Goal: Contribute content: Contribute content

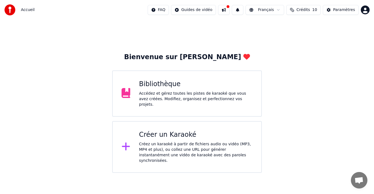
click at [170, 88] on div "Bibliothèque" at bounding box center [196, 84] width 114 height 9
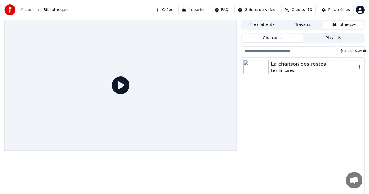
click at [297, 65] on div "La chanson des restos" at bounding box center [314, 64] width 86 height 8
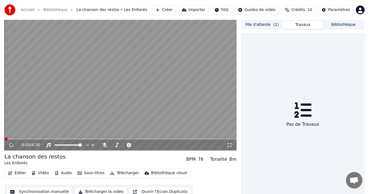
click at [304, 25] on button "Travaux" at bounding box center [303, 25] width 41 height 8
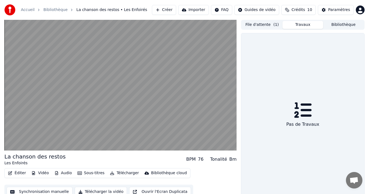
click at [259, 25] on button "File d'attente ( 1 )" at bounding box center [262, 25] width 41 height 8
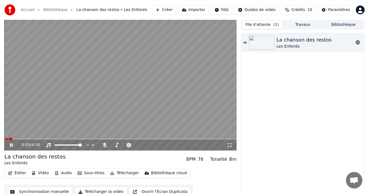
click at [17, 172] on button "Éditer" at bounding box center [17, 173] width 22 height 8
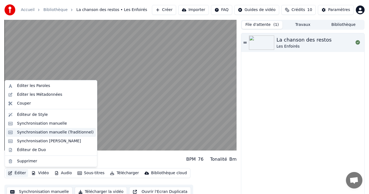
click at [65, 133] on div "Synchronisation manuelle (Traditionnel)" at bounding box center [55, 133] width 77 height 6
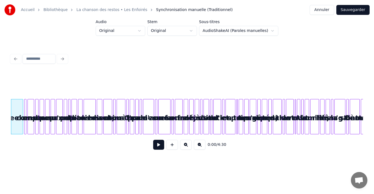
click at [269, 31] on html "Accueil Bibliothèque La chanson des restos • Les Enfoirés Synchronisation manue…" at bounding box center [187, 85] width 374 height 170
click at [20, 108] on div "C'weekend" at bounding box center [17, 117] width 12 height 37
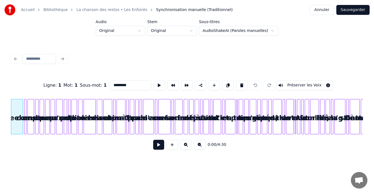
click at [14, 118] on div "C'weekend" at bounding box center [17, 117] width 12 height 37
click at [21, 106] on div "C'weekend" at bounding box center [17, 117] width 12 height 37
click at [62, 56] on div at bounding box center [187, 59] width 356 height 12
click at [37, 57] on input at bounding box center [39, 59] width 33 height 10
click at [111, 166] on html "Accueil Bibliothèque La chanson des restos • Les Enfoirés Synchronisation manue…" at bounding box center [187, 85] width 374 height 170
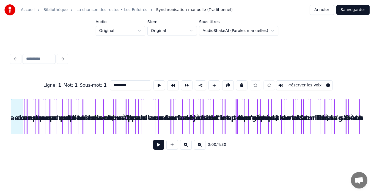
click at [212, 146] on span "0:00" at bounding box center [212, 145] width 9 height 6
click at [185, 147] on button at bounding box center [186, 145] width 12 height 10
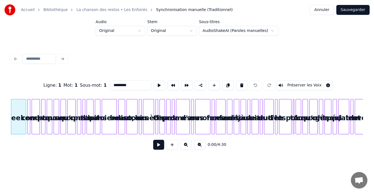
click at [185, 147] on button at bounding box center [186, 145] width 12 height 10
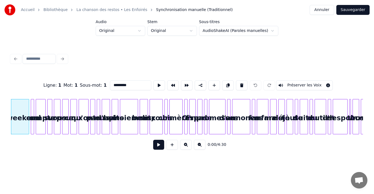
click at [185, 147] on button at bounding box center [186, 145] width 12 height 10
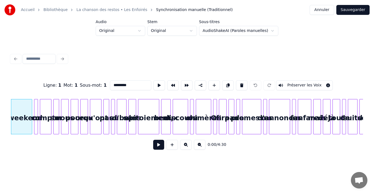
click at [159, 146] on button at bounding box center [158, 145] width 11 height 10
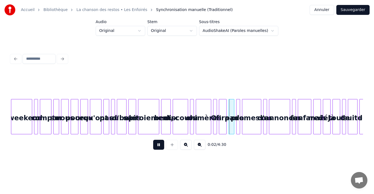
click at [158, 147] on button at bounding box center [158, 145] width 11 height 10
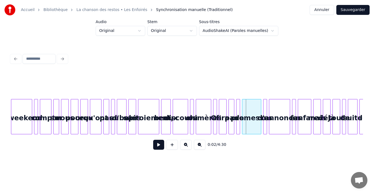
click at [212, 146] on span "0:02" at bounding box center [212, 145] width 9 height 6
click at [185, 146] on button at bounding box center [186, 145] width 12 height 10
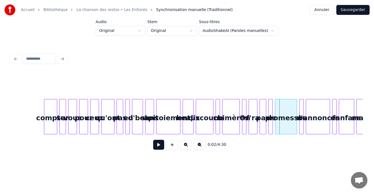
scroll to position [0, 34]
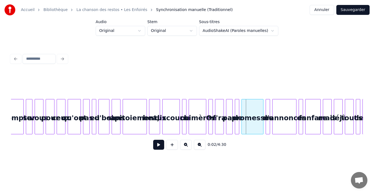
click at [199, 147] on button at bounding box center [200, 145] width 12 height 10
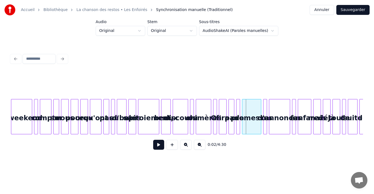
click at [199, 146] on button at bounding box center [200, 145] width 12 height 10
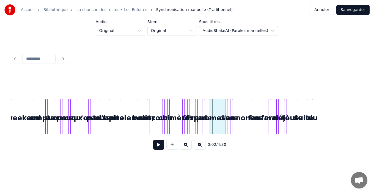
click at [199, 146] on button at bounding box center [200, 145] width 12 height 10
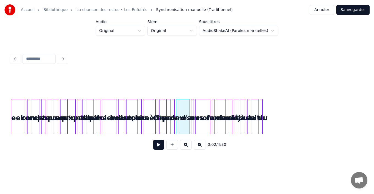
click at [199, 146] on button at bounding box center [200, 145] width 12 height 10
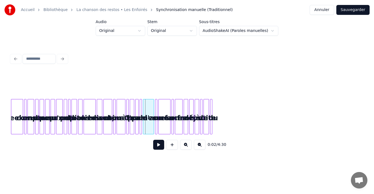
click at [199, 146] on button at bounding box center [200, 145] width 12 height 10
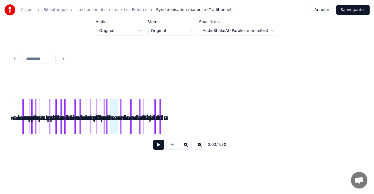
click at [186, 147] on button at bounding box center [186, 145] width 12 height 10
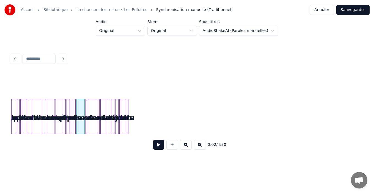
click at [186, 147] on button at bounding box center [186, 145] width 12 height 10
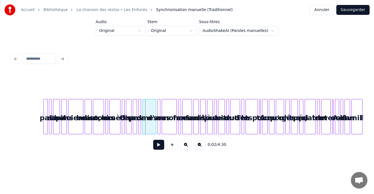
scroll to position [0, 67]
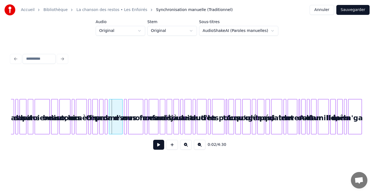
click at [185, 147] on button at bounding box center [186, 145] width 12 height 10
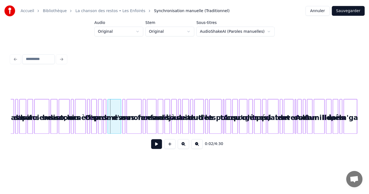
scroll to position [0, 101]
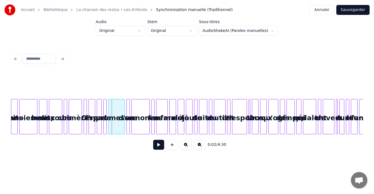
click at [325, 10] on button "Annuler" at bounding box center [322, 10] width 24 height 10
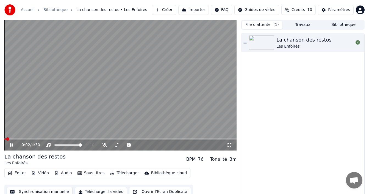
click at [11, 144] on icon at bounding box center [11, 144] width 3 height 3
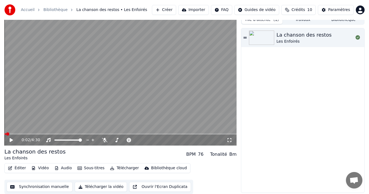
click at [40, 187] on button "Synchronisation manuelle" at bounding box center [40, 187] width 66 height 10
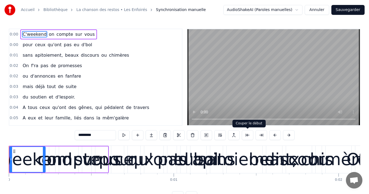
click at [248, 135] on button at bounding box center [248, 135] width 12 height 10
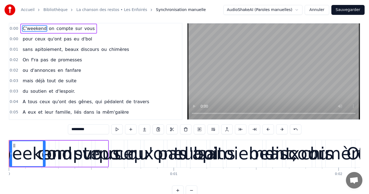
scroll to position [21, 0]
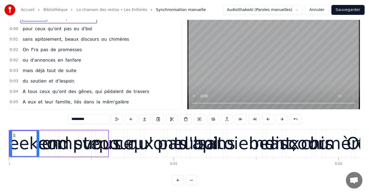
drag, startPoint x: 45, startPoint y: 131, endPoint x: 39, endPoint y: 132, distance: 6.4
click at [39, 132] on div at bounding box center [38, 143] width 2 height 25
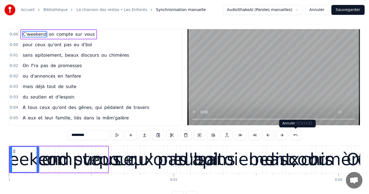
click at [296, 135] on button at bounding box center [296, 135] width 12 height 10
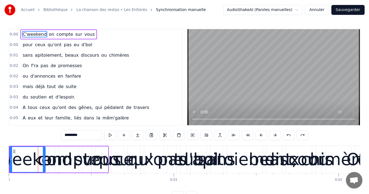
click at [12, 35] on span "0:00" at bounding box center [14, 35] width 9 height 6
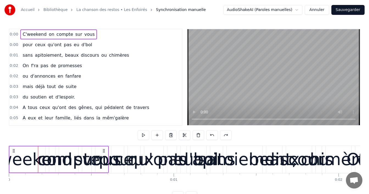
click at [325, 10] on button "Annuler" at bounding box center [317, 10] width 24 height 10
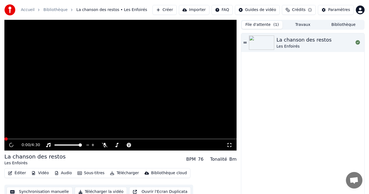
scroll to position [4, 0]
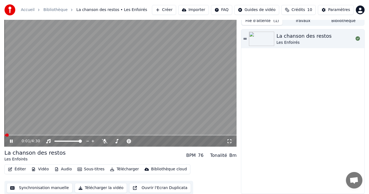
click at [12, 141] on icon at bounding box center [15, 141] width 13 height 4
click at [34, 133] on span at bounding box center [35, 134] width 3 height 3
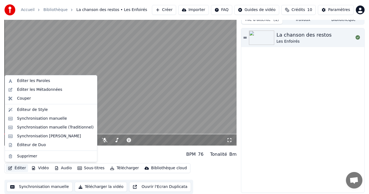
click at [22, 168] on button "Éditer" at bounding box center [17, 168] width 22 height 8
click at [22, 99] on div "Couper" at bounding box center [24, 99] width 14 height 6
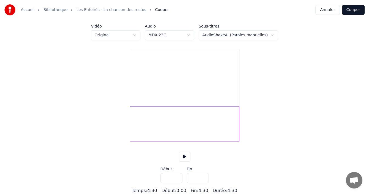
scroll to position [22, 0]
click at [182, 190] on div "Début : 0:00" at bounding box center [174, 190] width 25 height 7
click at [169, 179] on input "***" at bounding box center [172, 178] width 22 height 10
click at [177, 177] on input "***" at bounding box center [172, 178] width 22 height 10
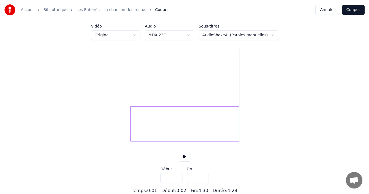
click at [177, 177] on input "***" at bounding box center [172, 178] width 22 height 10
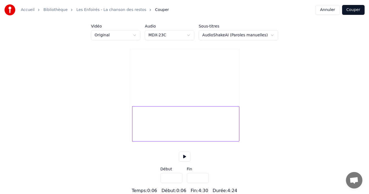
click at [177, 177] on input "***" at bounding box center [172, 178] width 22 height 10
click at [177, 179] on input "***" at bounding box center [172, 178] width 22 height 10
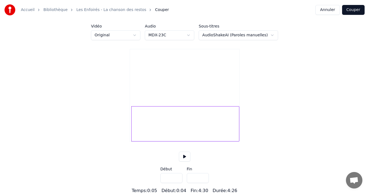
click at [177, 179] on input "***" at bounding box center [172, 178] width 22 height 10
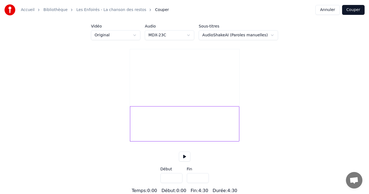
drag, startPoint x: 167, startPoint y: 177, endPoint x: 171, endPoint y: 178, distance: 3.6
click at [171, 178] on input "***" at bounding box center [172, 178] width 22 height 10
type input "***"
click at [184, 156] on button at bounding box center [185, 157] width 12 height 10
click at [332, 10] on button "Annuler" at bounding box center [328, 10] width 24 height 10
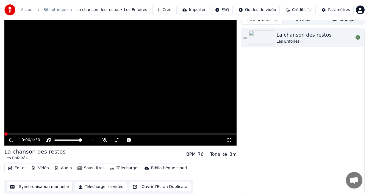
scroll to position [5, 0]
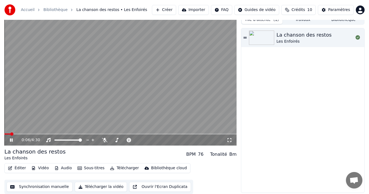
click at [12, 139] on icon at bounding box center [15, 140] width 13 height 4
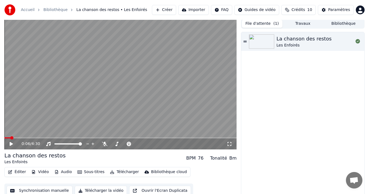
scroll to position [0, 0]
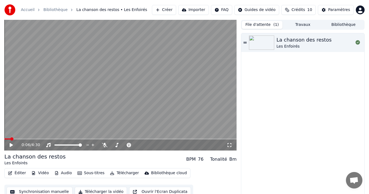
click at [271, 26] on button "File d'attente ( 1 )" at bounding box center [262, 25] width 41 height 8
click at [245, 43] on icon at bounding box center [245, 43] width 3 height 4
click at [10, 145] on icon at bounding box center [11, 144] width 3 height 3
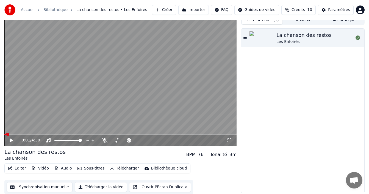
scroll to position [5, 0]
click at [44, 169] on button "Vidéo" at bounding box center [40, 168] width 22 height 8
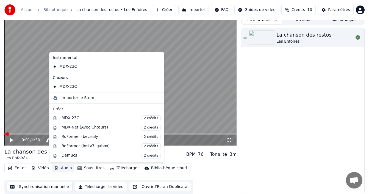
click at [110, 157] on div "Demucs 2 crédits" at bounding box center [111, 156] width 99 height 6
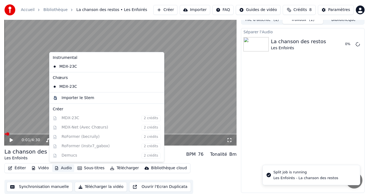
click at [65, 169] on button "Audio" at bounding box center [63, 168] width 22 height 8
click at [265, 144] on div "Séparer l'Audio La chanson des restos Les Enfoirés 7 %" at bounding box center [303, 110] width 124 height 165
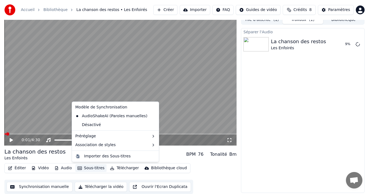
click at [95, 168] on button "Sous-titres" at bounding box center [91, 168] width 32 height 8
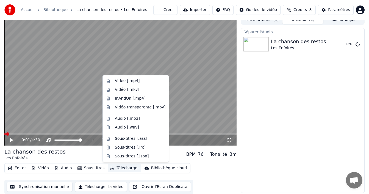
click at [267, 158] on div "Séparer l'Audio La chanson des restos Les Enfoirés 12 %" at bounding box center [303, 110] width 124 height 165
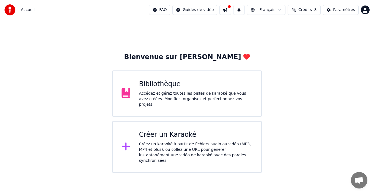
click at [175, 89] on div "Bibliothèque" at bounding box center [196, 84] width 114 height 9
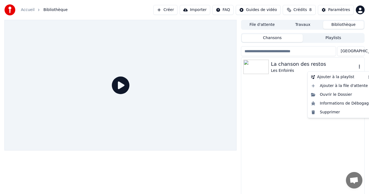
click at [360, 66] on icon "button" at bounding box center [360, 66] width 6 height 4
click at [337, 96] on div "Ouvrir le Dossier" at bounding box center [341, 94] width 65 height 9
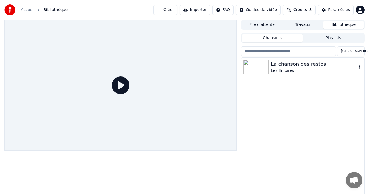
click at [259, 68] on img at bounding box center [256, 67] width 25 height 14
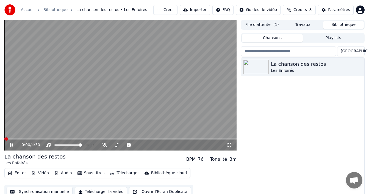
click at [18, 173] on button "Éditer" at bounding box center [17, 173] width 22 height 8
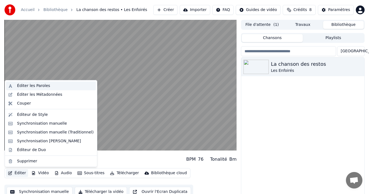
click at [37, 86] on div "Éditer les Paroles" at bounding box center [33, 86] width 33 height 6
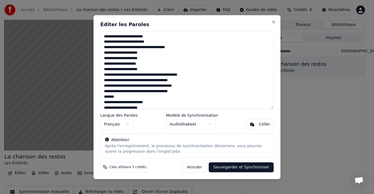
click at [201, 168] on button "Annuler" at bounding box center [194, 167] width 24 height 10
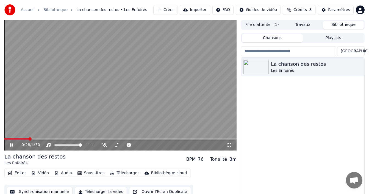
click at [10, 146] on icon at bounding box center [11, 144] width 3 height 3
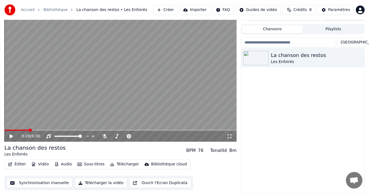
click at [17, 164] on button "Éditer" at bounding box center [17, 164] width 22 height 8
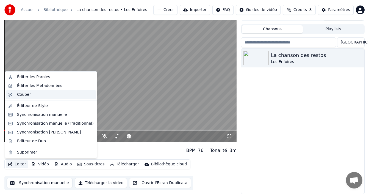
click at [24, 96] on div "Couper" at bounding box center [24, 95] width 14 height 6
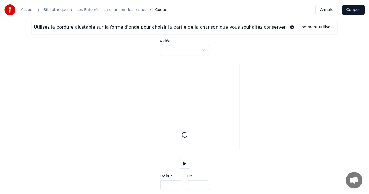
type input "*****"
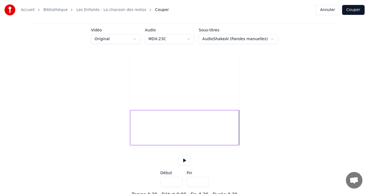
scroll to position [22, 0]
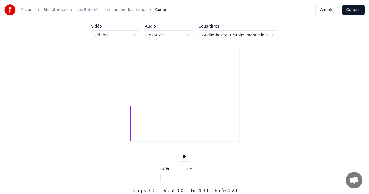
click at [177, 177] on input "***" at bounding box center [172, 178] width 22 height 10
click at [177, 176] on input "***" at bounding box center [172, 178] width 22 height 10
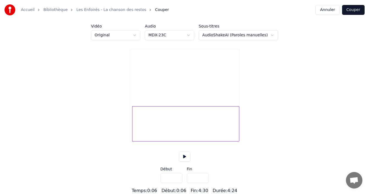
click at [177, 176] on input "***" at bounding box center [172, 178] width 22 height 10
click at [177, 176] on input "****" at bounding box center [172, 178] width 22 height 10
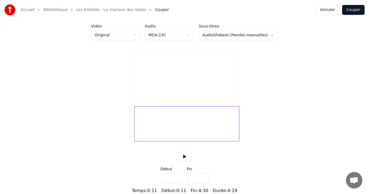
click at [177, 176] on input "****" at bounding box center [172, 178] width 22 height 10
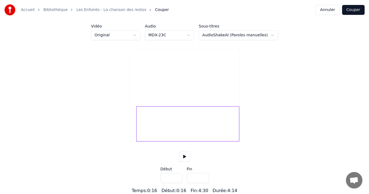
click at [177, 176] on input "****" at bounding box center [172, 178] width 22 height 10
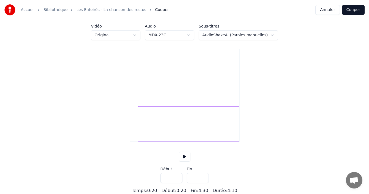
click at [177, 176] on input "****" at bounding box center [172, 178] width 22 height 10
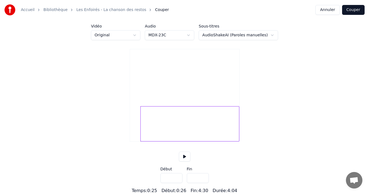
click at [177, 176] on input "****" at bounding box center [172, 178] width 22 height 10
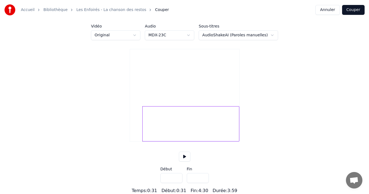
click at [177, 176] on input "****" at bounding box center [172, 178] width 22 height 10
type input "****"
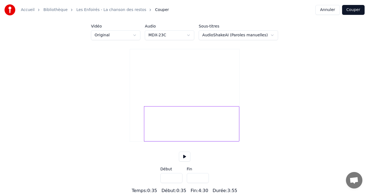
click at [177, 176] on input "****" at bounding box center [172, 178] width 22 height 10
click at [352, 11] on button "Couper" at bounding box center [353, 10] width 23 height 10
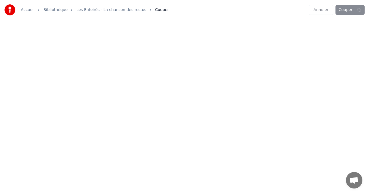
scroll to position [0, 0]
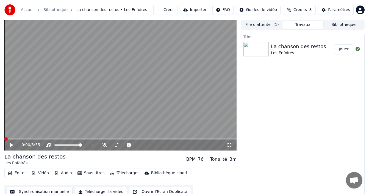
click at [21, 172] on button "Éditer" at bounding box center [17, 173] width 22 height 8
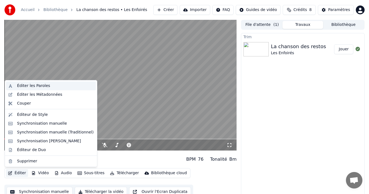
click at [44, 86] on div "Éditer les Paroles" at bounding box center [33, 86] width 33 height 6
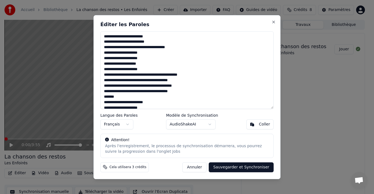
click at [244, 168] on button "Sauvegarder et Synchroniser" at bounding box center [241, 167] width 65 height 10
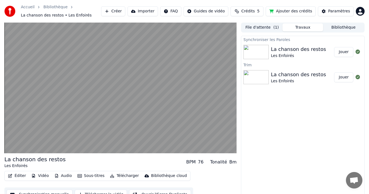
click at [344, 51] on button "Jouer" at bounding box center [343, 52] width 19 height 10
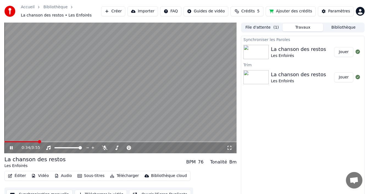
click at [12, 149] on icon at bounding box center [11, 147] width 3 height 3
click at [299, 54] on div "Les Enfoirés" at bounding box center [298, 56] width 55 height 6
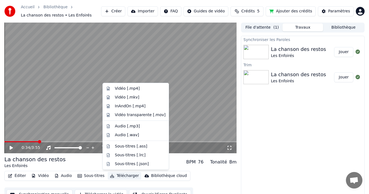
click at [124, 177] on button "Télécharger" at bounding box center [124, 176] width 33 height 8
click at [116, 90] on div "Vidéo [.mp4]" at bounding box center [127, 89] width 25 height 6
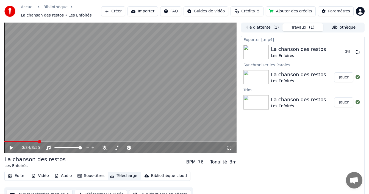
scroll to position [8, 0]
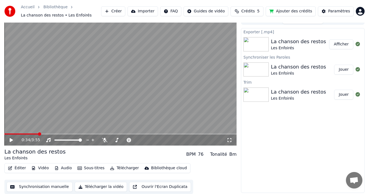
click at [342, 45] on button "Afficher" at bounding box center [342, 44] width 24 height 10
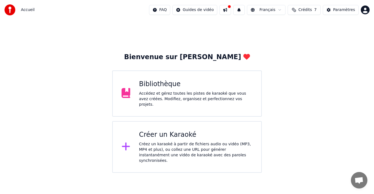
click at [204, 93] on div "Accédez et gérez toutes les pistes de karaoké que vous avez créées. Modifiez, o…" at bounding box center [196, 99] width 114 height 17
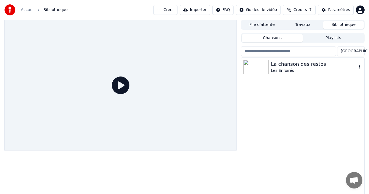
click at [359, 66] on icon "button" at bounding box center [360, 66] width 6 height 4
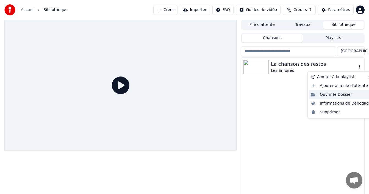
click at [341, 96] on div "Ouvrir le Dossier" at bounding box center [341, 94] width 65 height 9
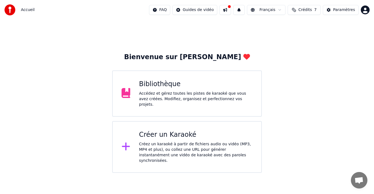
click at [171, 98] on div "Accédez et gérez toutes les pistes de karaoké que vous avez créées. Modifiez, o…" at bounding box center [196, 99] width 114 height 17
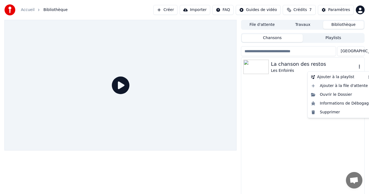
click at [360, 66] on icon "button" at bounding box center [360, 66] width 6 height 4
click at [323, 112] on div "Supprimer" at bounding box center [341, 112] width 65 height 9
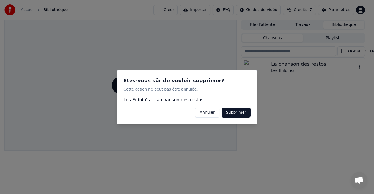
click at [241, 114] on button "Supprimer" at bounding box center [236, 112] width 29 height 10
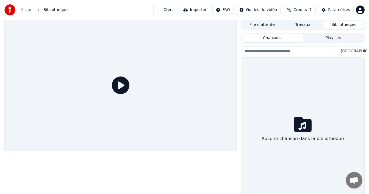
click at [119, 87] on icon at bounding box center [121, 85] width 18 height 18
click at [175, 10] on button "Créer" at bounding box center [165, 10] width 24 height 10
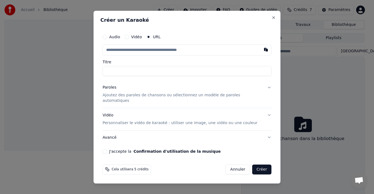
click at [141, 39] on label "Vidéo" at bounding box center [136, 37] width 11 height 4
click at [129, 39] on button "Vidéo" at bounding box center [127, 37] width 4 height 4
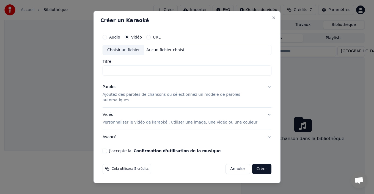
click at [123, 53] on div "Choisir un fichier" at bounding box center [123, 50] width 41 height 10
type input "**********"
click at [128, 98] on p "Ajoutez des paroles de chansons ou sélectionnez un modèle de paroles automatiqu…" at bounding box center [183, 97] width 160 height 11
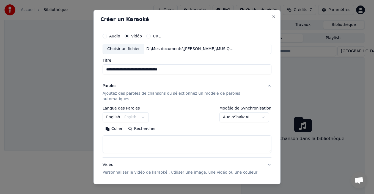
click at [115, 112] on button "English English" at bounding box center [126, 117] width 46 height 10
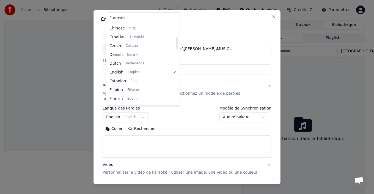
scroll to position [99, 0]
click at [122, 135] on body "**********" at bounding box center [184, 97] width 369 height 194
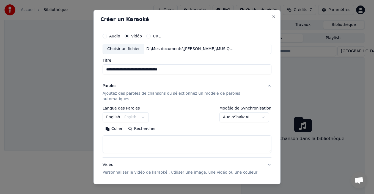
click at [122, 135] on textarea at bounding box center [187, 144] width 169 height 18
paste textarea "**********"
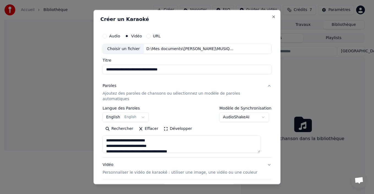
scroll to position [364, 0]
type textarea "**********"
click at [116, 112] on button "English English" at bounding box center [126, 117] width 46 height 10
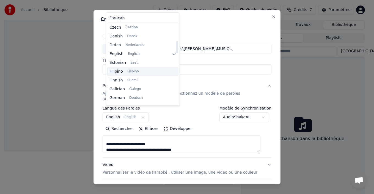
scroll to position [99, 0]
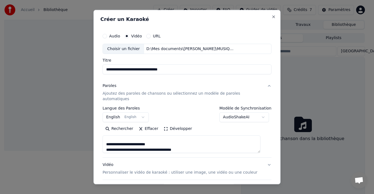
click at [214, 160] on body "**********" at bounding box center [184, 97] width 369 height 194
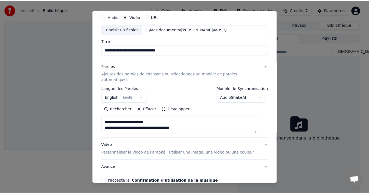
scroll to position [43, 0]
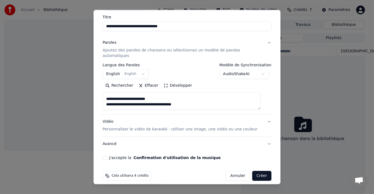
click at [107, 155] on button "J'accepte la Confirmation d'utilisation de la musique" at bounding box center [105, 157] width 4 height 4
click at [256, 172] on button "Créer" at bounding box center [261, 176] width 19 height 10
select select "**"
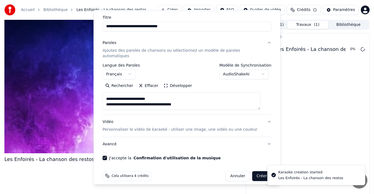
select select
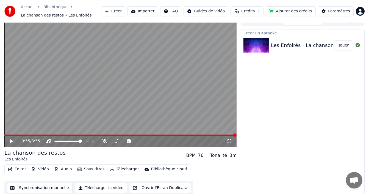
scroll to position [8, 0]
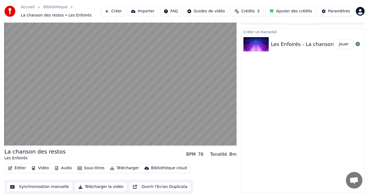
click at [345, 45] on button "Jouer" at bounding box center [343, 44] width 19 height 10
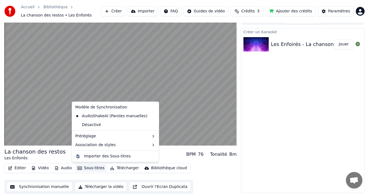
click at [94, 169] on button "Sous-titres" at bounding box center [91, 168] width 32 height 8
click at [286, 129] on div "Créer un Karaoké Les Enfoirés - La chanson des restos Jouer" at bounding box center [303, 110] width 124 height 165
